Goal: Navigation & Orientation: Find specific page/section

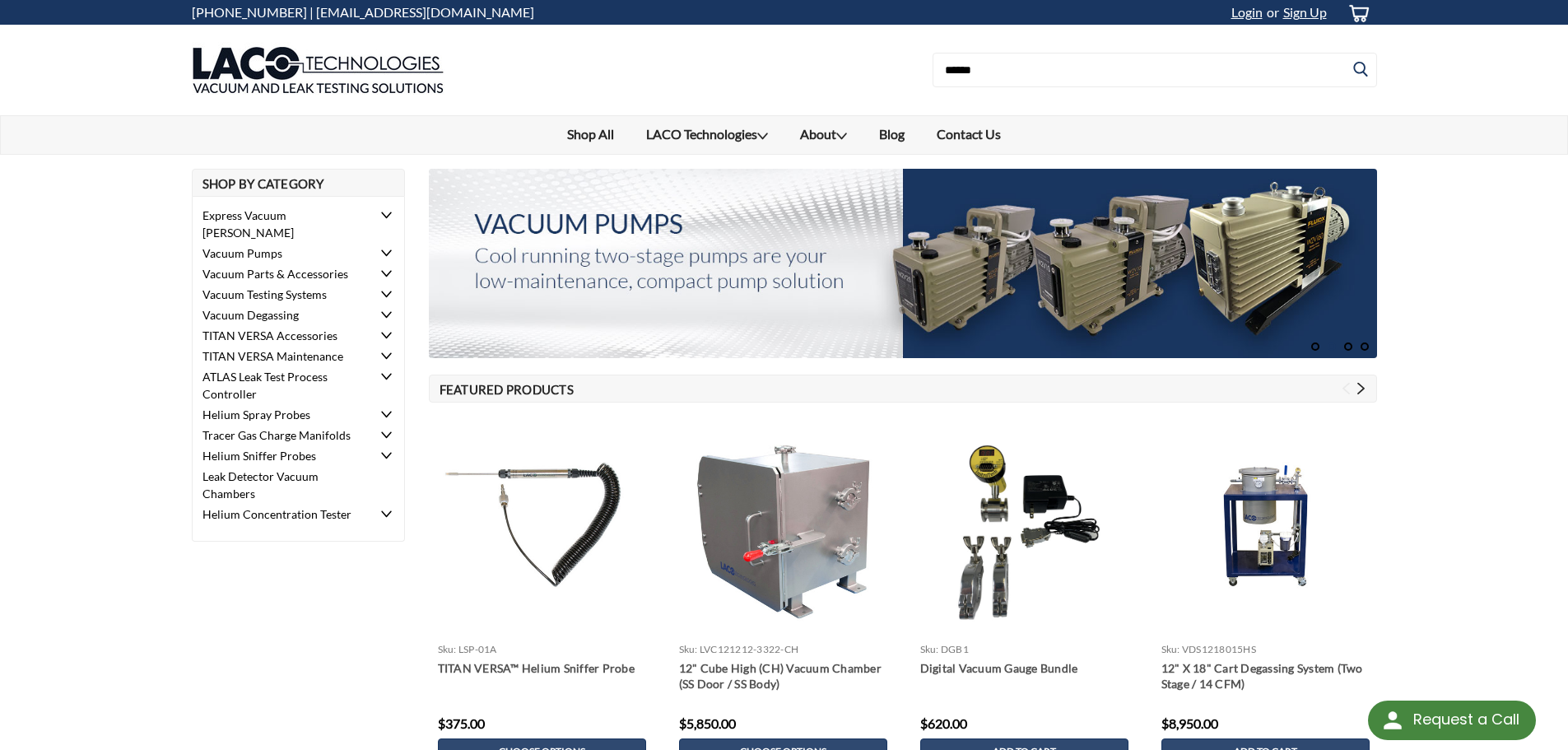
click at [390, 271] on use at bounding box center [386, 274] width 10 height 7
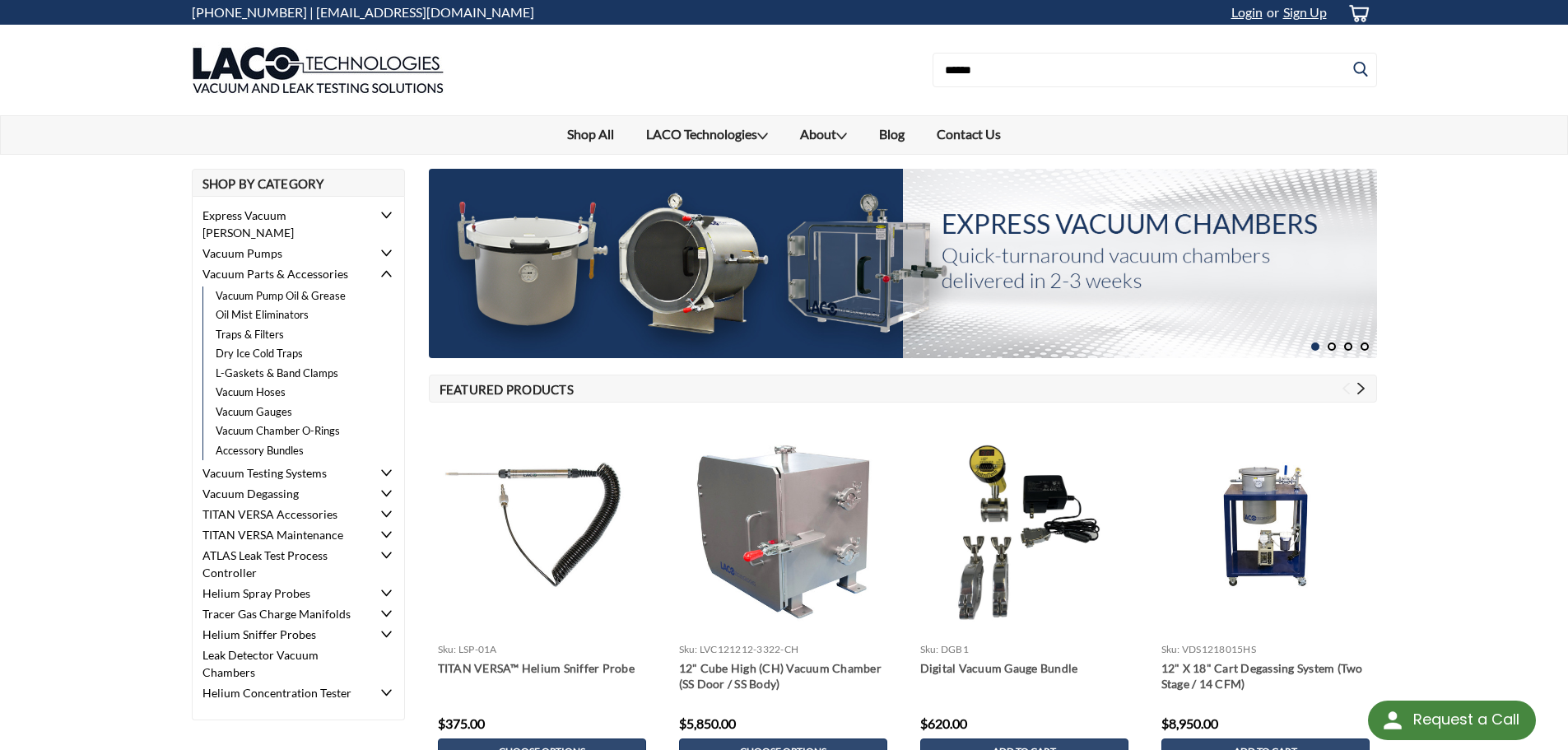
click at [386, 531] on use at bounding box center [386, 534] width 10 height 7
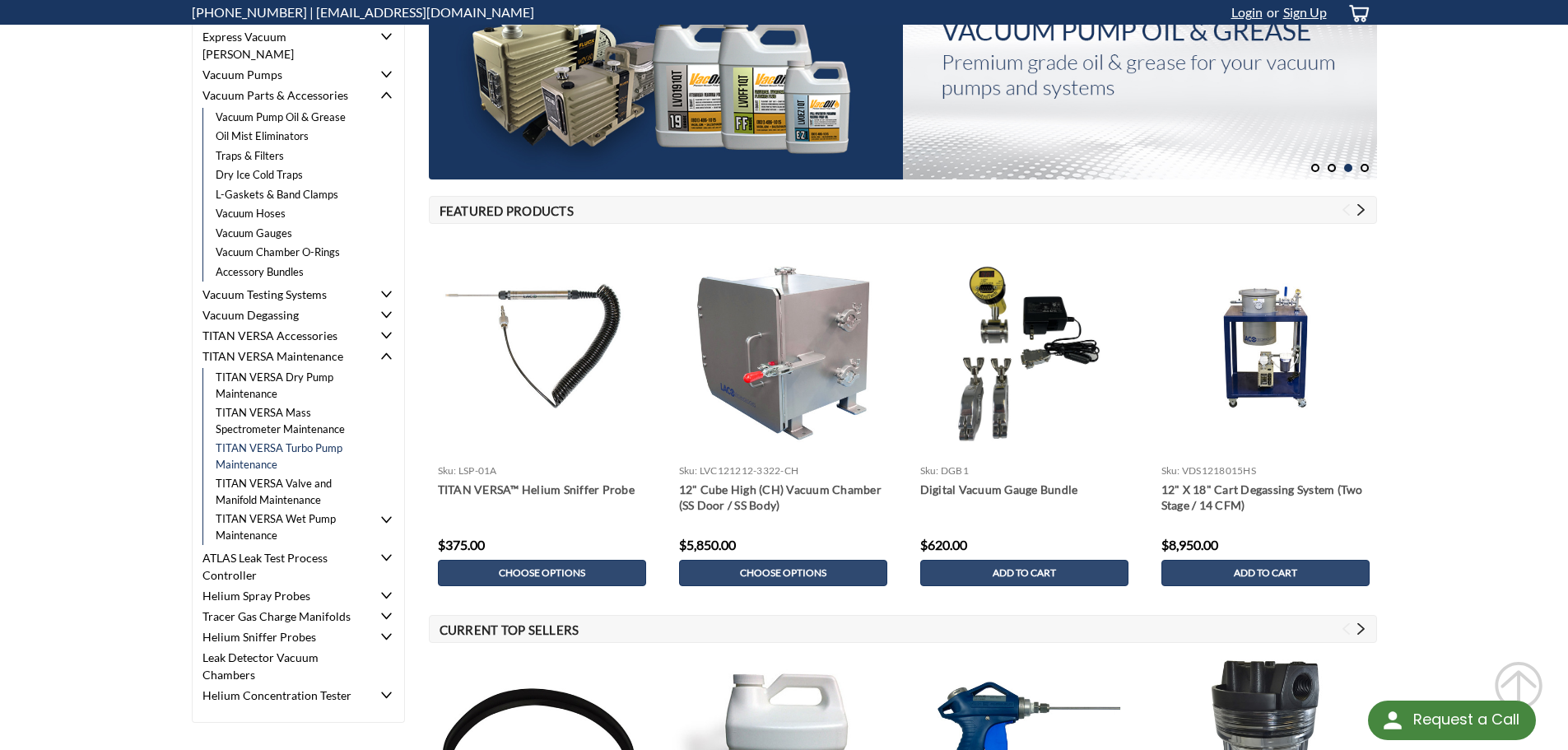
scroll to position [247, 0]
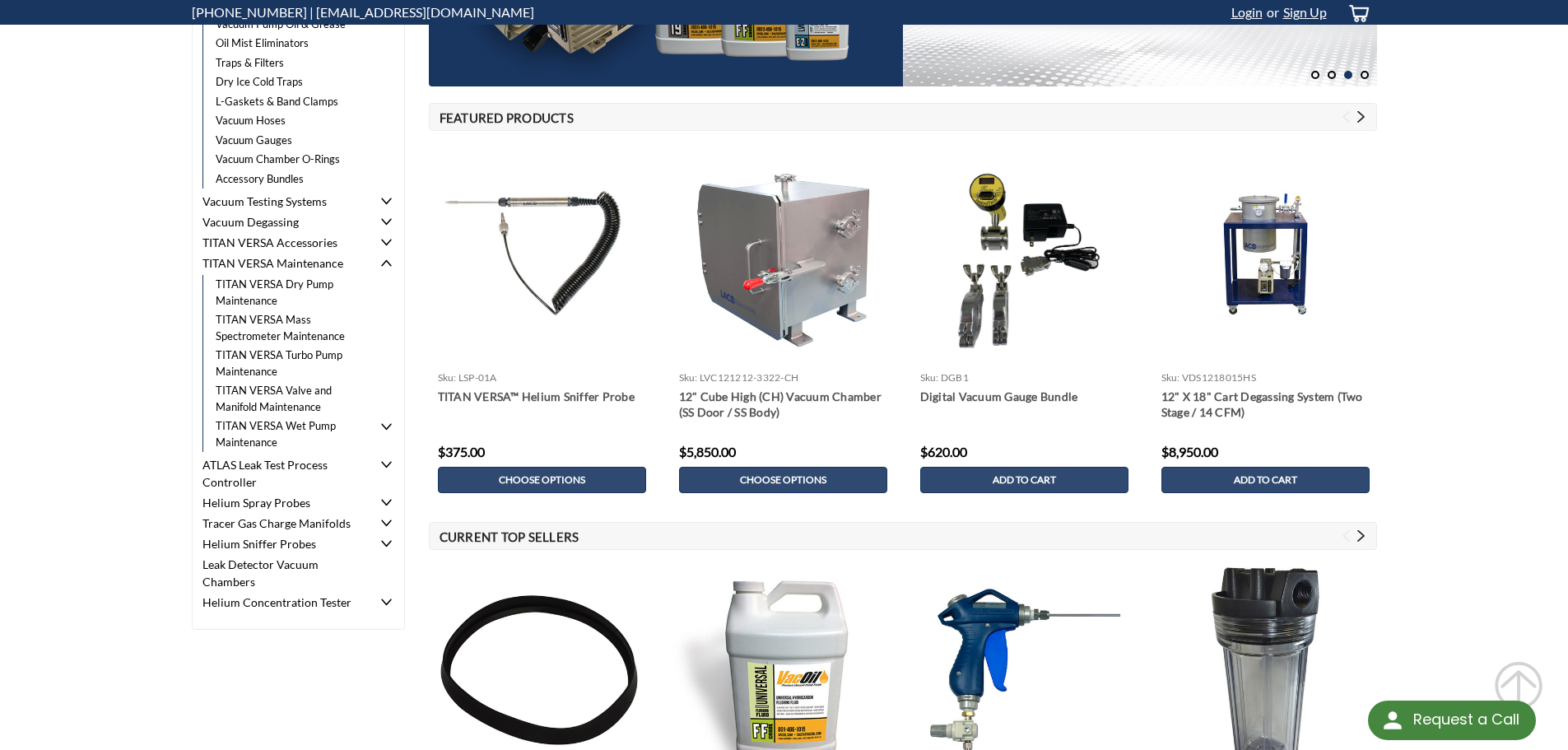
click at [387, 460] on icon at bounding box center [386, 465] width 11 height 11
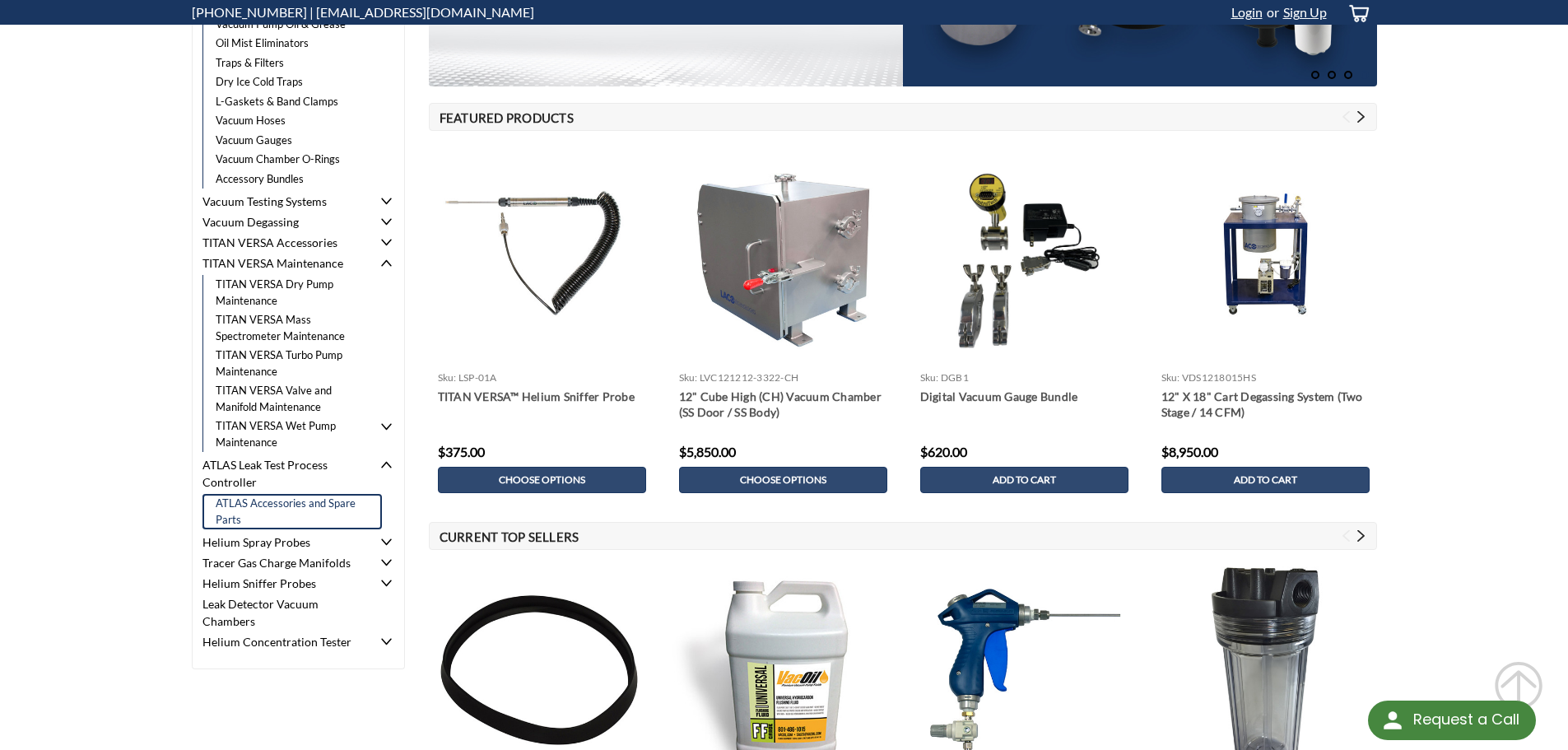
click at [310, 494] on link "ATLAS Accessories and Spare Parts" at bounding box center [293, 511] width 180 height 35
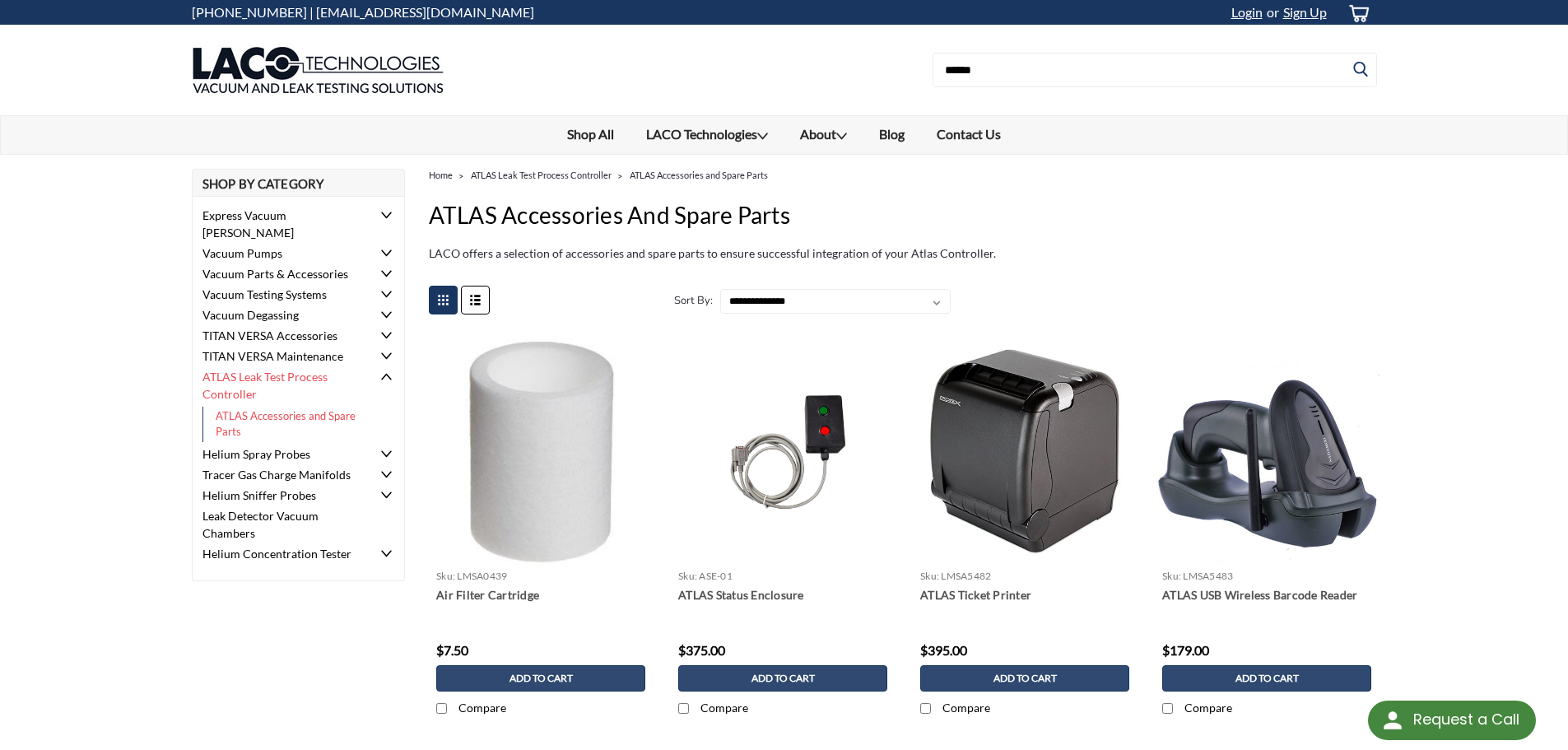
click at [385, 449] on icon at bounding box center [386, 454] width 11 height 11
click at [264, 471] on link "Spray Probe Accessories and Spare Parts" at bounding box center [293, 484] width 180 height 35
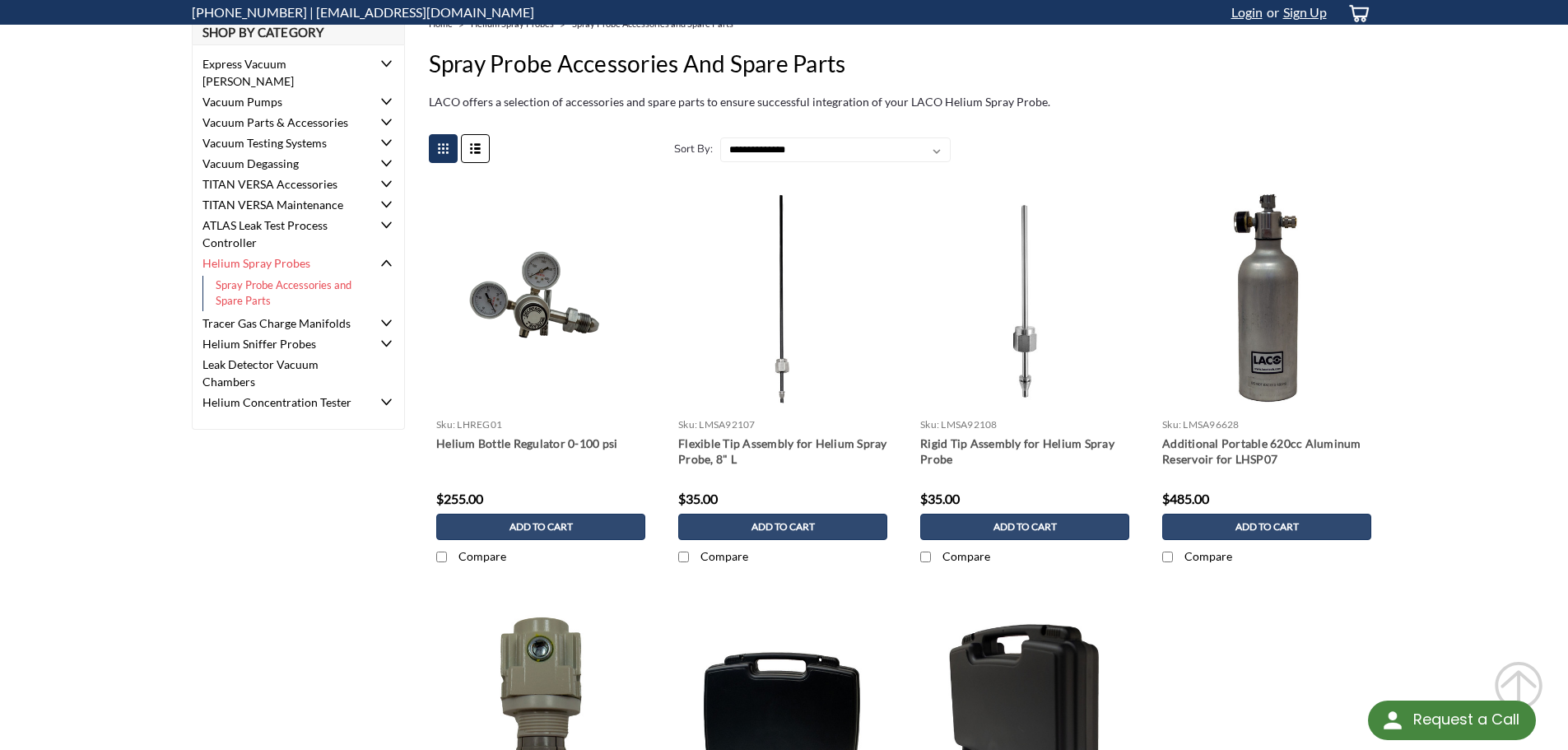
scroll to position [82, 0]
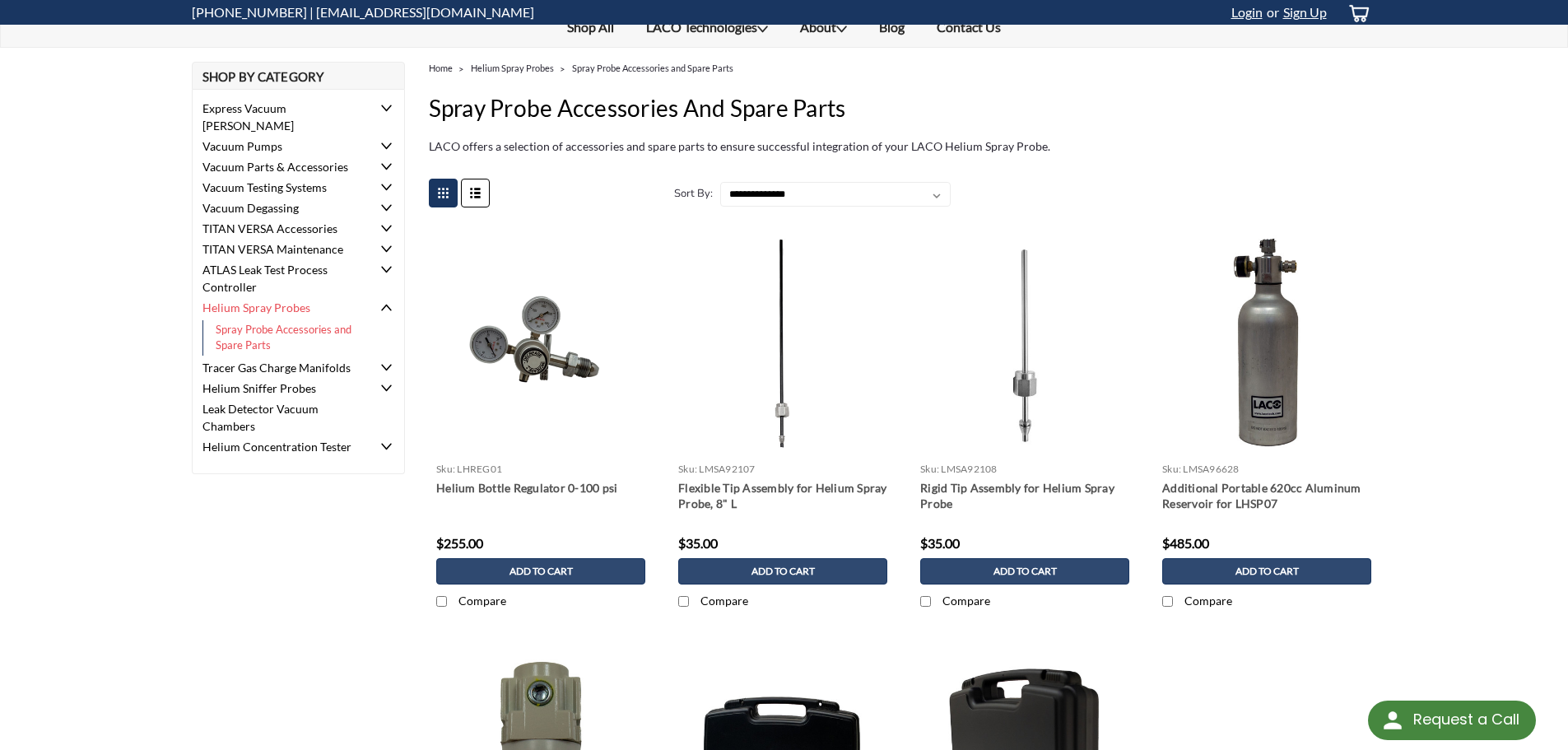
click at [384, 444] on use at bounding box center [386, 447] width 10 height 7
click at [292, 460] on link "Helium Concentration Accessories and Spare Parts" at bounding box center [293, 477] width 180 height 35
